Goal: Task Accomplishment & Management: Use online tool/utility

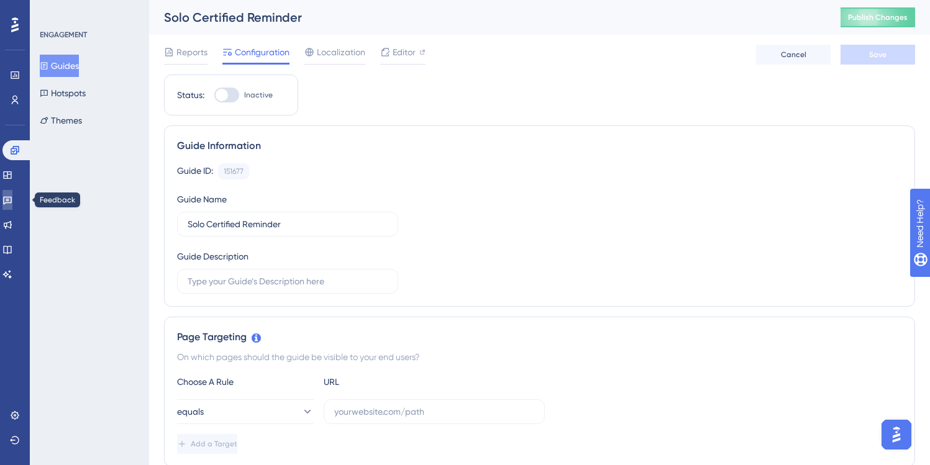
click at [12, 200] on icon at bounding box center [7, 200] width 10 height 10
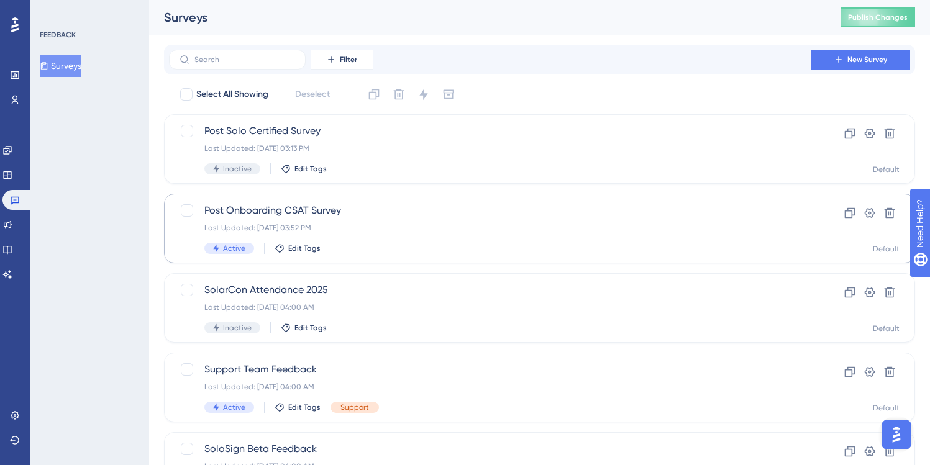
click at [366, 225] on div "Last Updated: [DATE] 03:52 PM" at bounding box center [489, 228] width 571 height 10
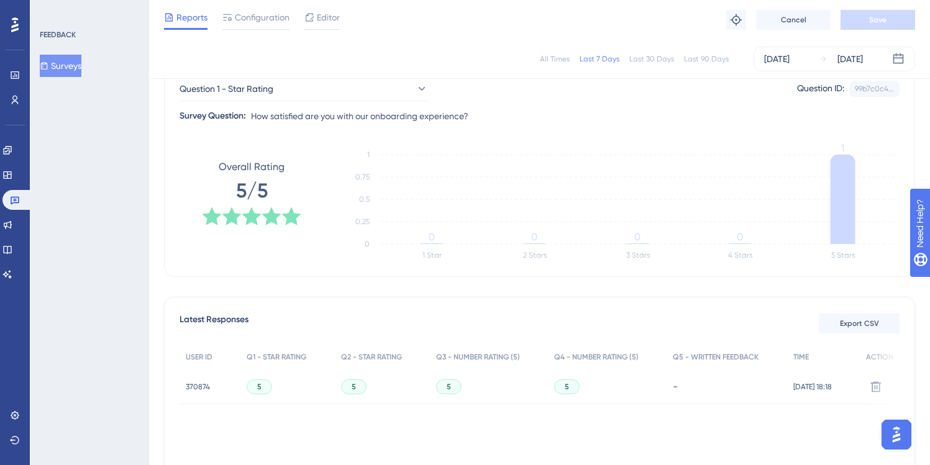
scroll to position [135, 0]
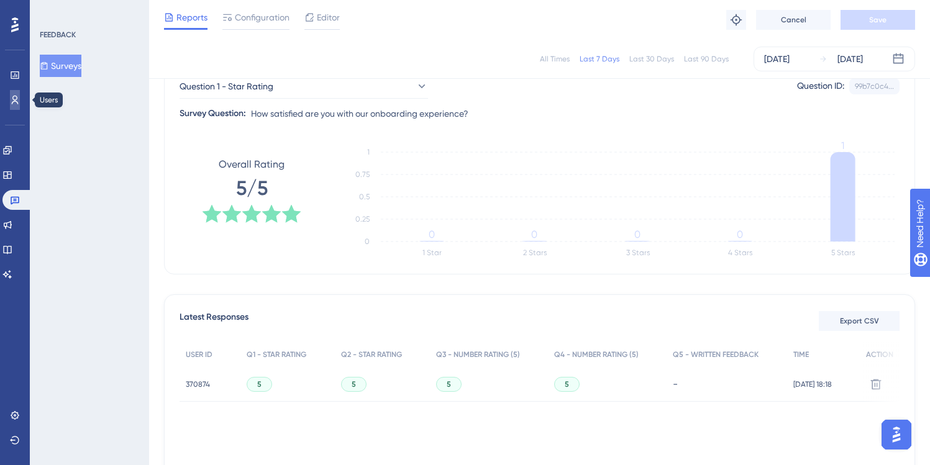
click at [11, 98] on icon at bounding box center [15, 100] width 10 height 10
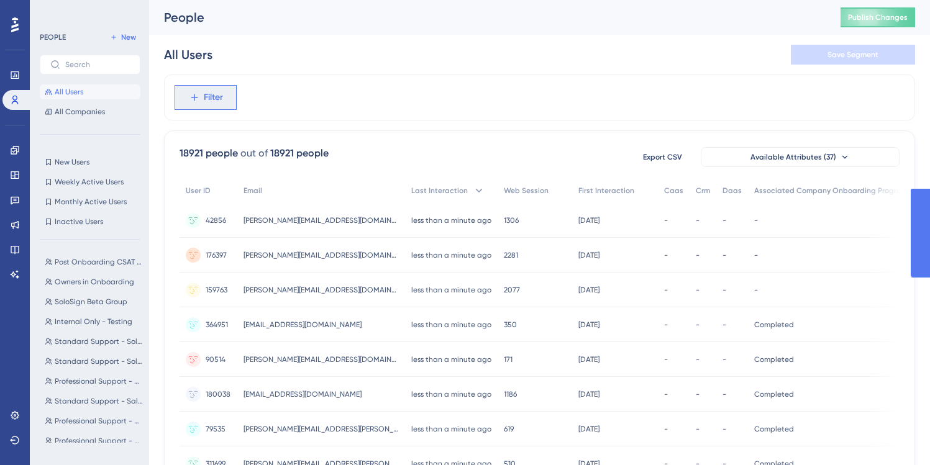
click at [215, 90] on span "Filter" at bounding box center [213, 97] width 19 height 15
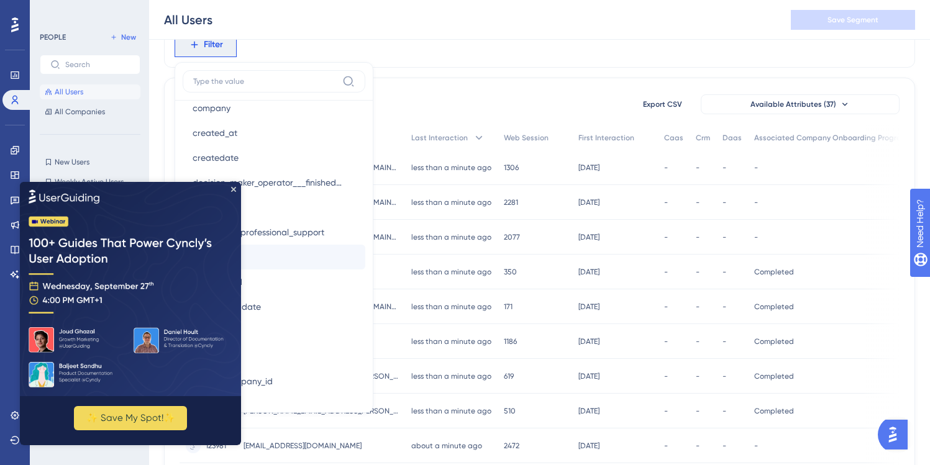
scroll to position [763, 0]
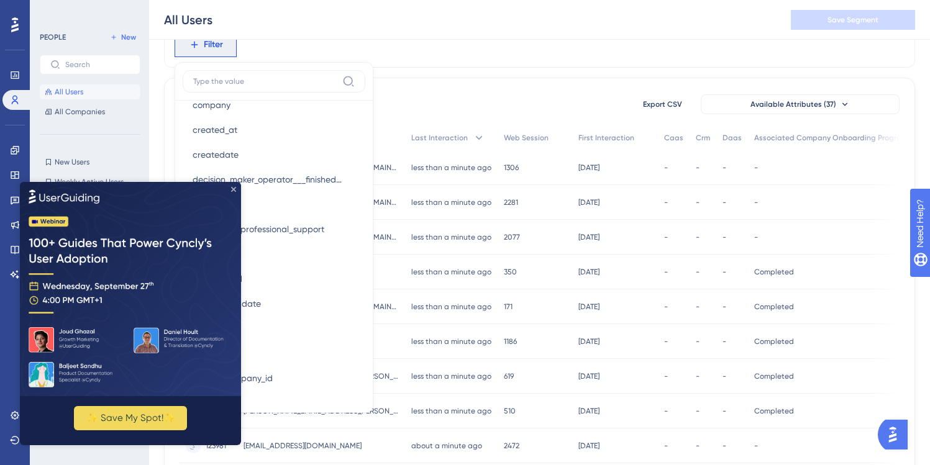
click at [233, 190] on icon "Close Preview" at bounding box center [233, 188] width 5 height 5
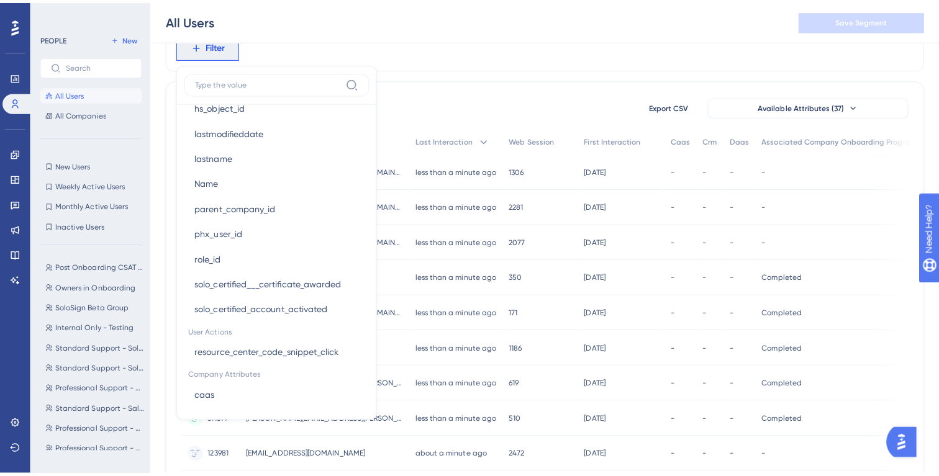
scroll to position [938, 0]
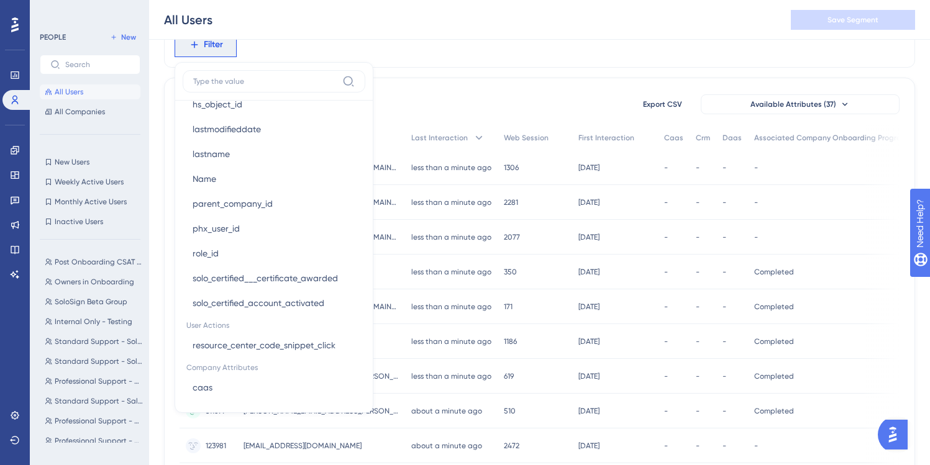
click at [540, 97] on div "18921 people out of 18921 people Export CSV Available Attributes (37)" at bounding box center [539, 104] width 720 height 22
